Goal: Task Accomplishment & Management: Manage account settings

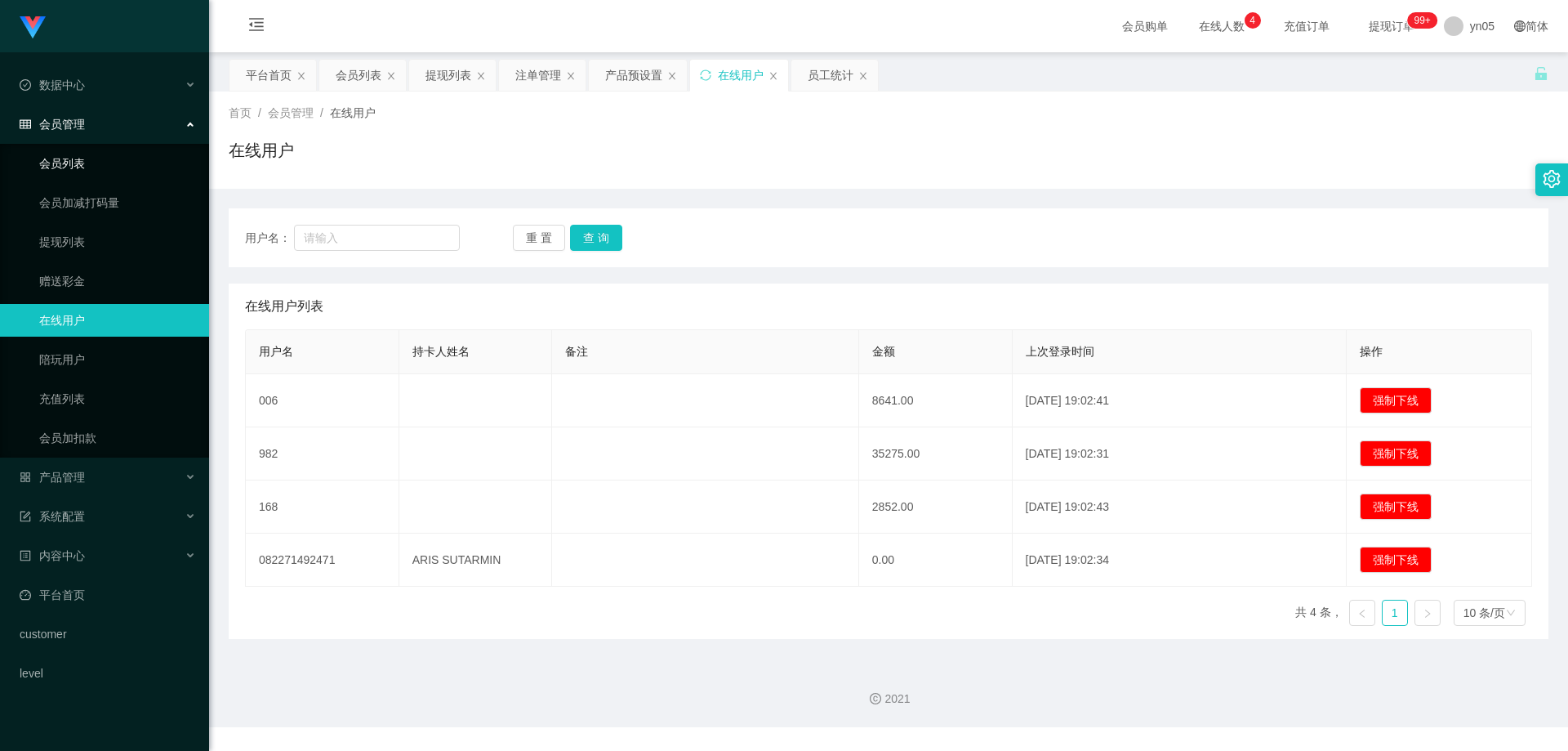
drag, startPoint x: 0, startPoint y: 0, endPoint x: 99, endPoint y: 166, distance: 193.3
click at [99, 166] on link "会员列表" at bounding box center [118, 164] width 157 height 33
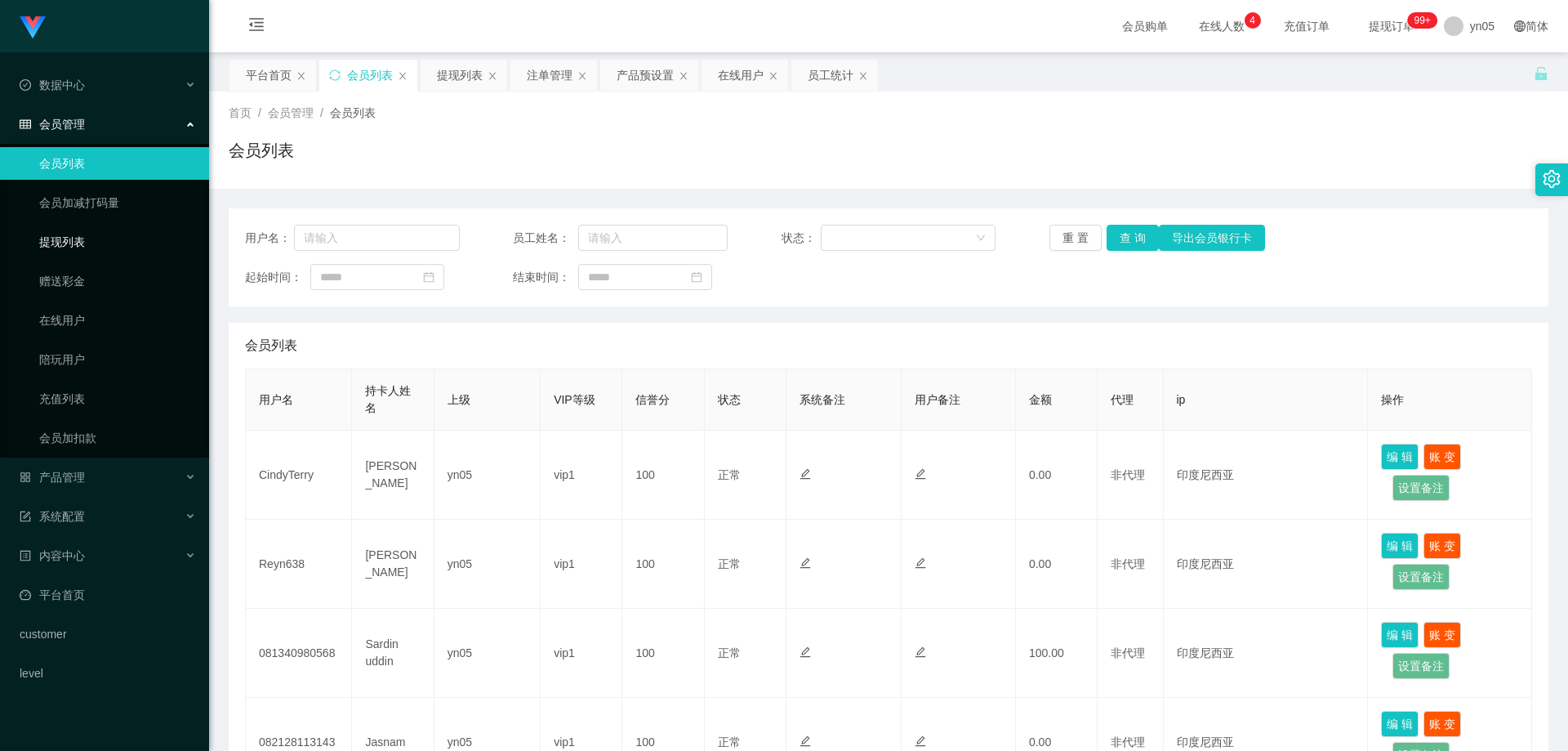
click at [62, 228] on link "提现列表" at bounding box center [118, 242] width 157 height 33
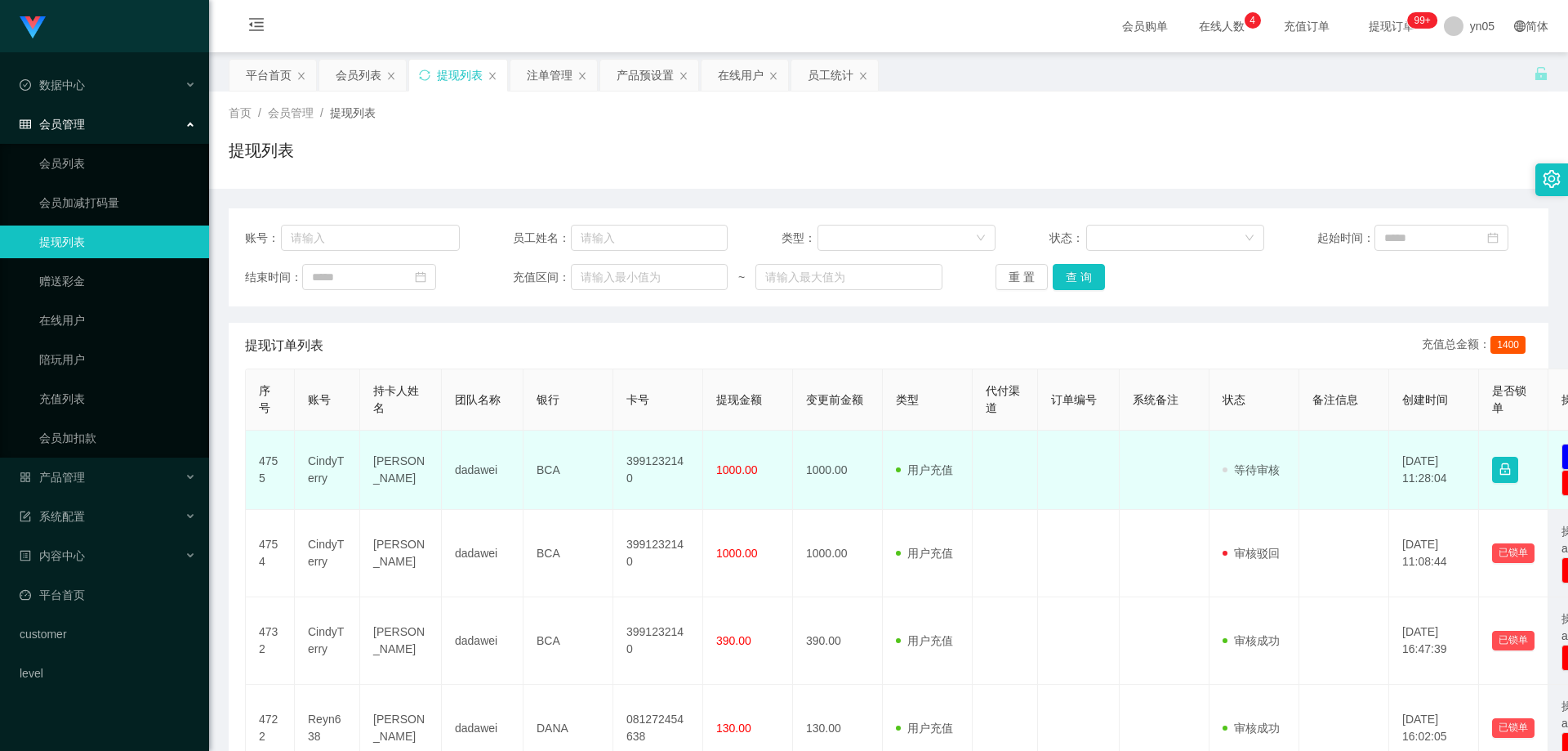
click at [327, 467] on td "CindyTerry" at bounding box center [327, 471] width 65 height 79
copy td "CindyTerry"
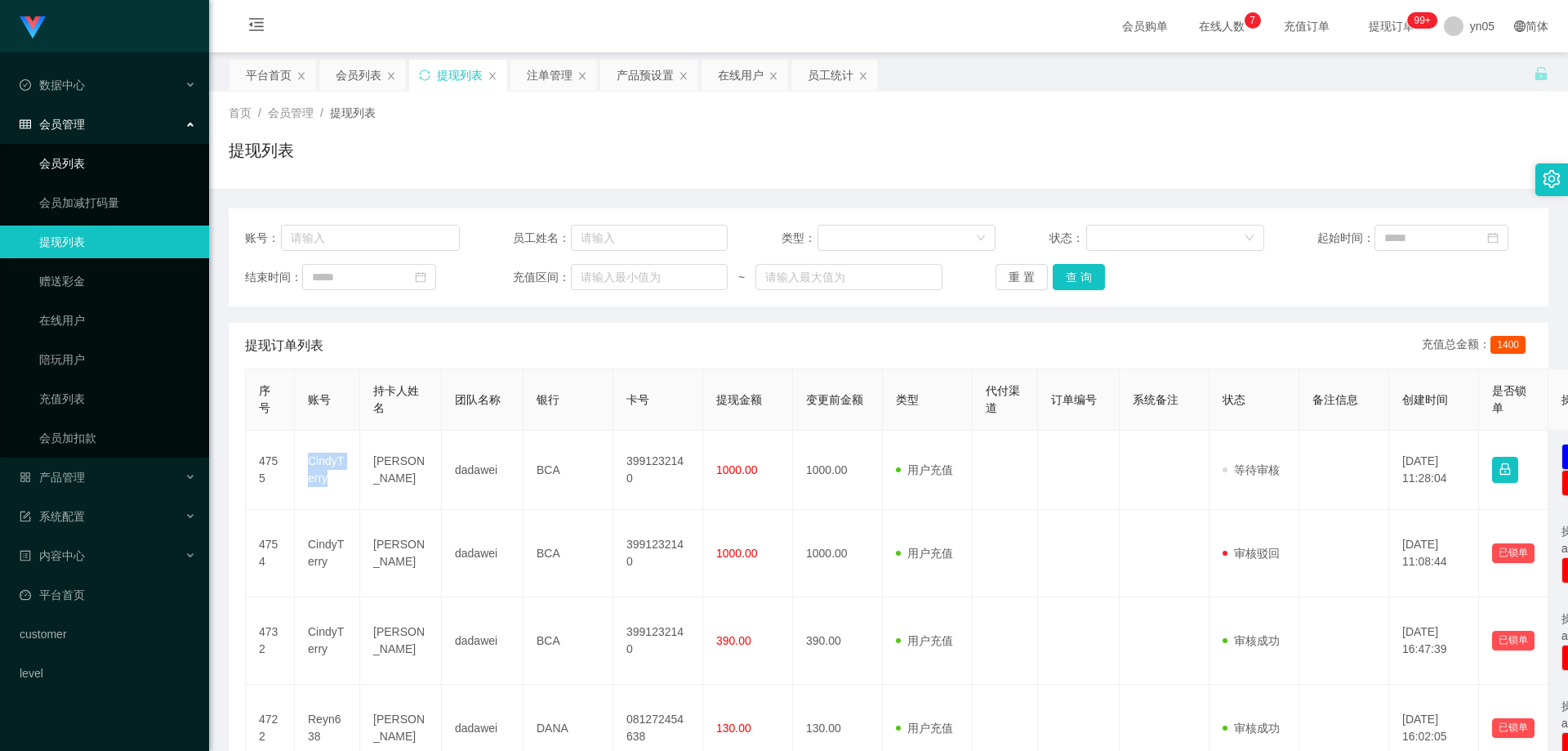
click at [86, 167] on link "会员列表" at bounding box center [118, 164] width 157 height 33
